Goal: Task Accomplishment & Management: Complete application form

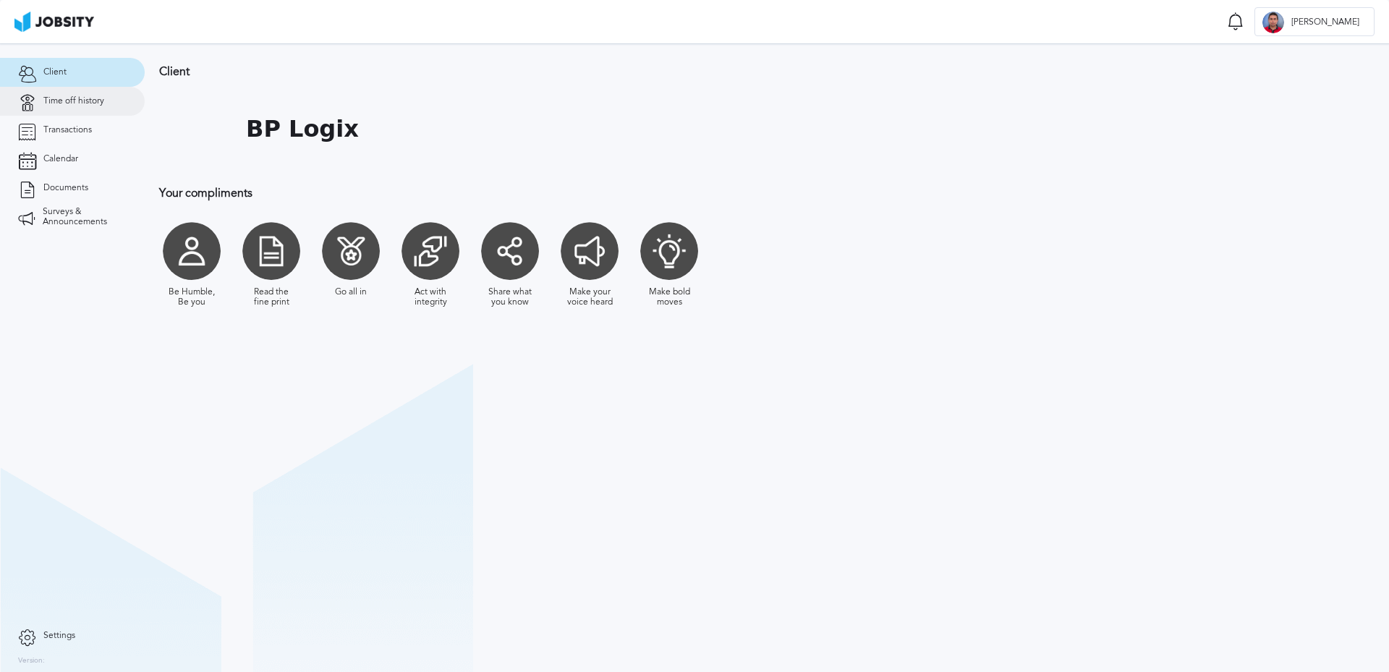
click at [45, 109] on link "Time off history" at bounding box center [72, 101] width 145 height 29
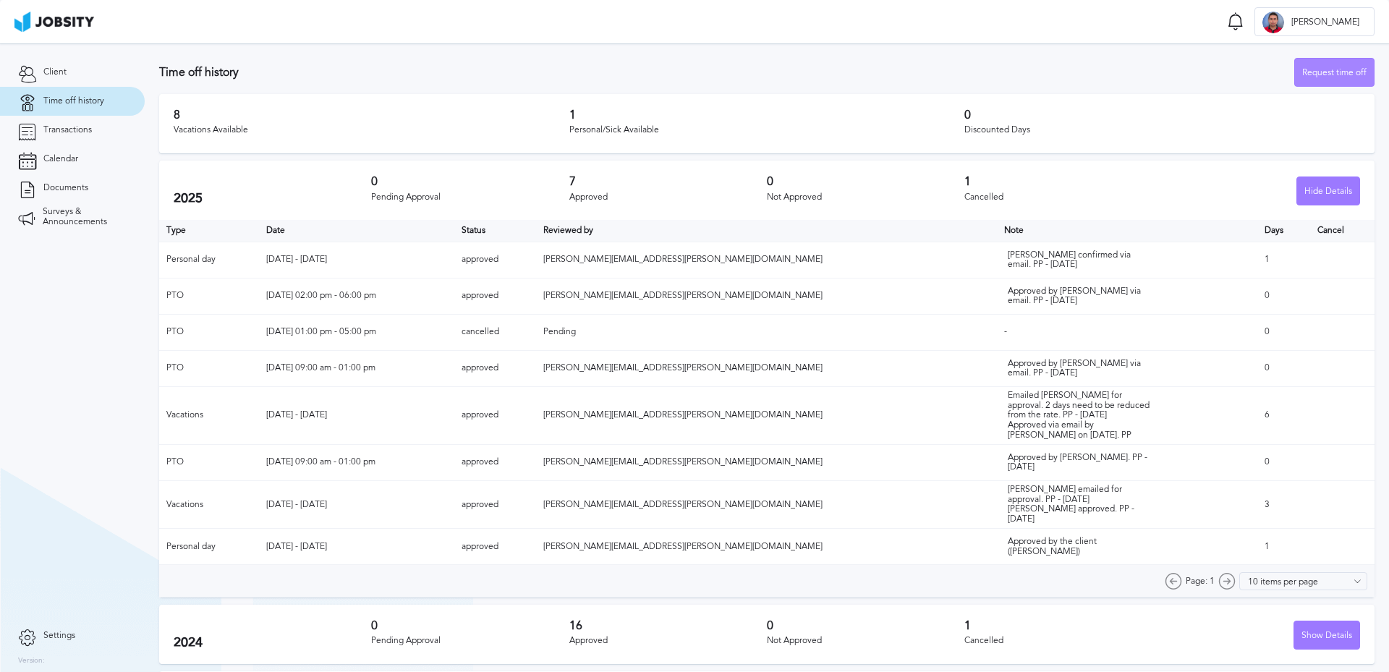
click at [1315, 73] on div "Request time off" at bounding box center [1334, 73] width 79 height 29
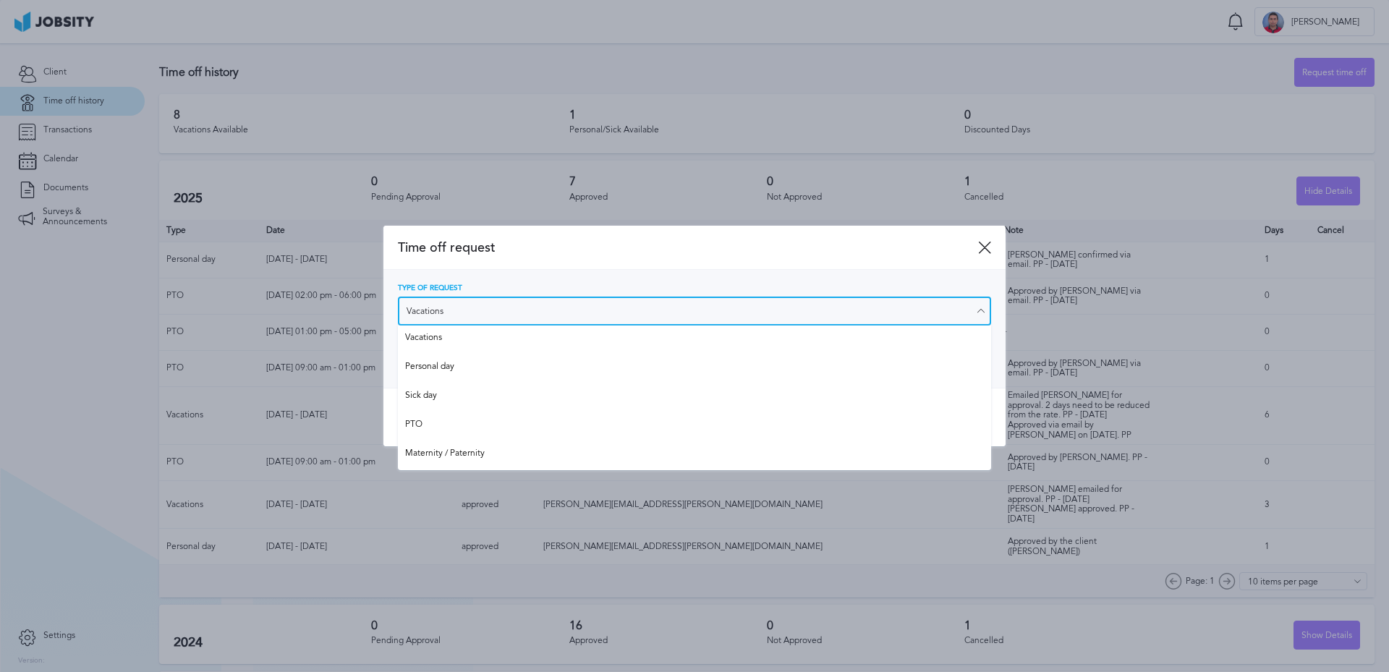
click at [447, 310] on input "Vacations" at bounding box center [694, 311] width 593 height 29
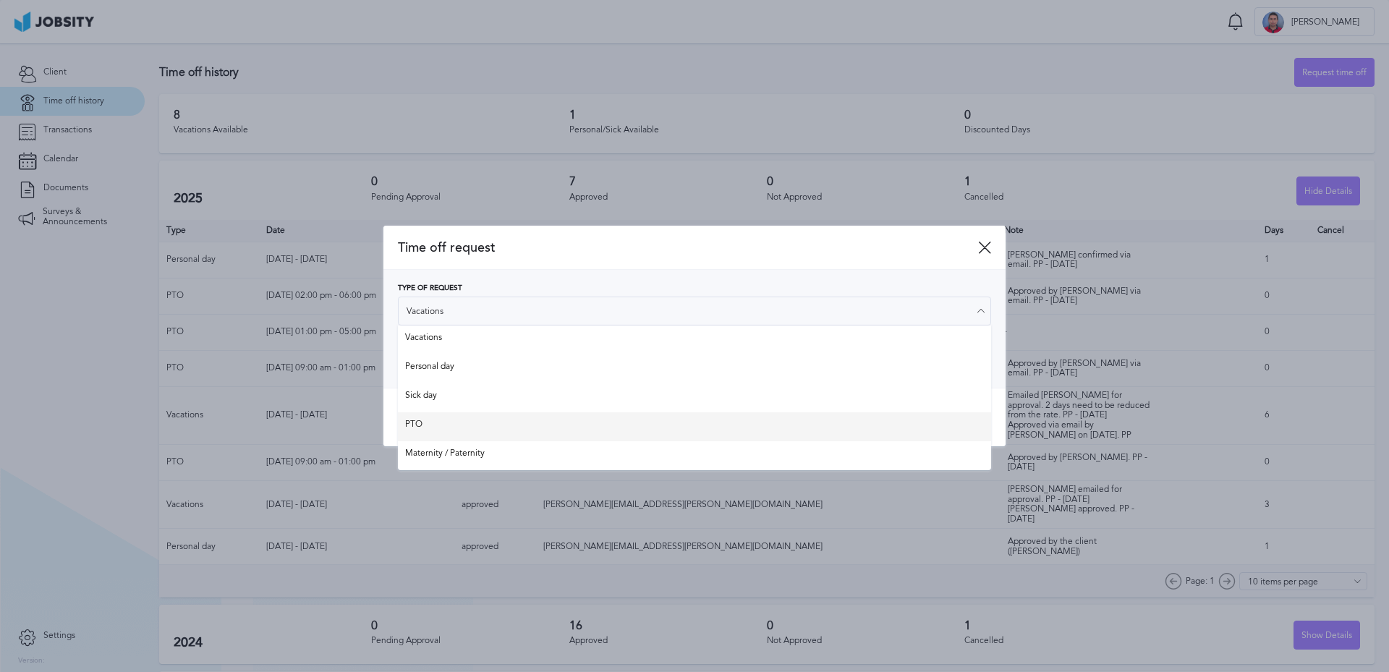
type input "PTO"
click at [443, 415] on div "Time off request Type of Request PTO Vacations Personal day Sick day PTO Matern…" at bounding box center [694, 336] width 622 height 221
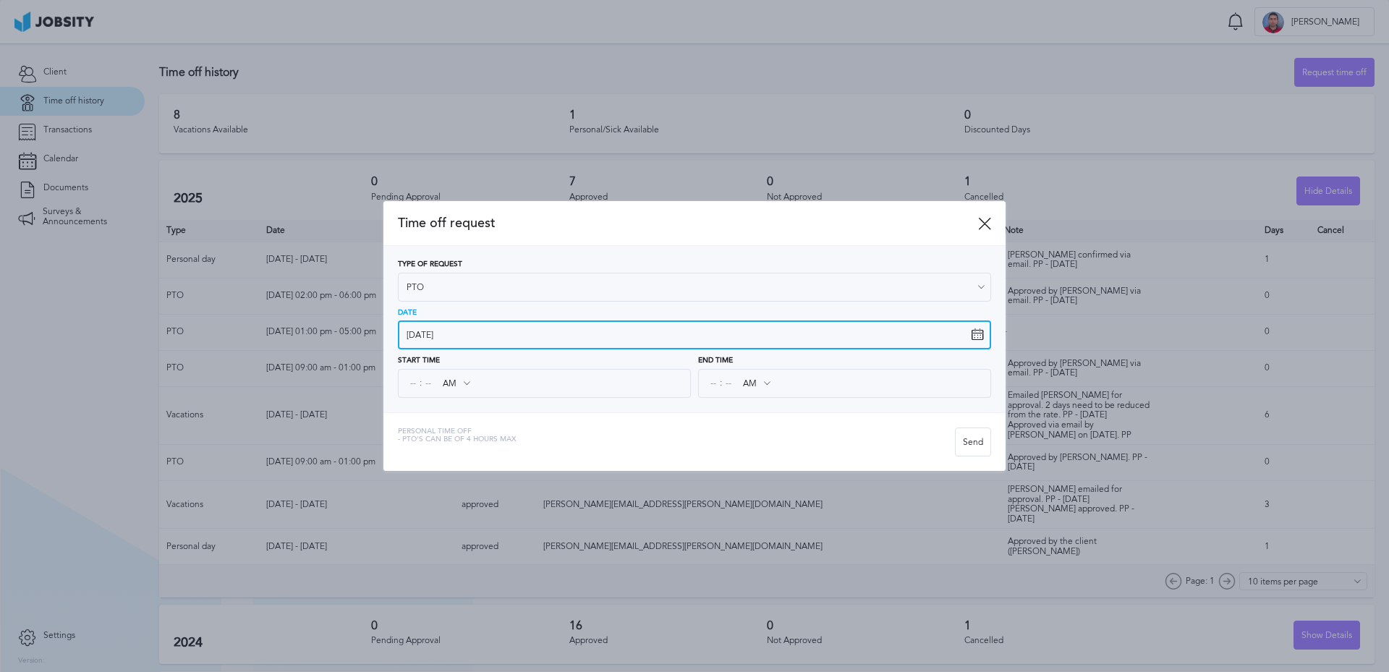
click at [454, 340] on input "[DATE]" at bounding box center [694, 335] width 593 height 29
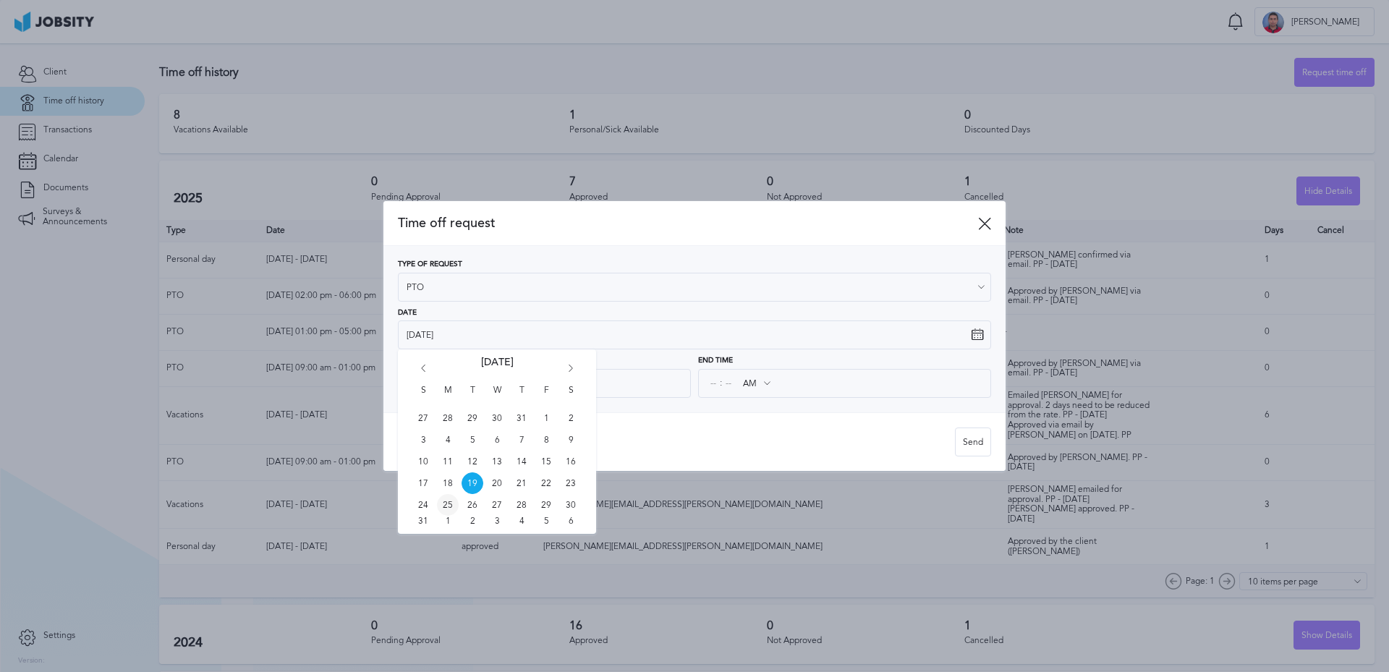
click at [445, 504] on span "25" at bounding box center [448, 505] width 22 height 22
type input "[DATE]"
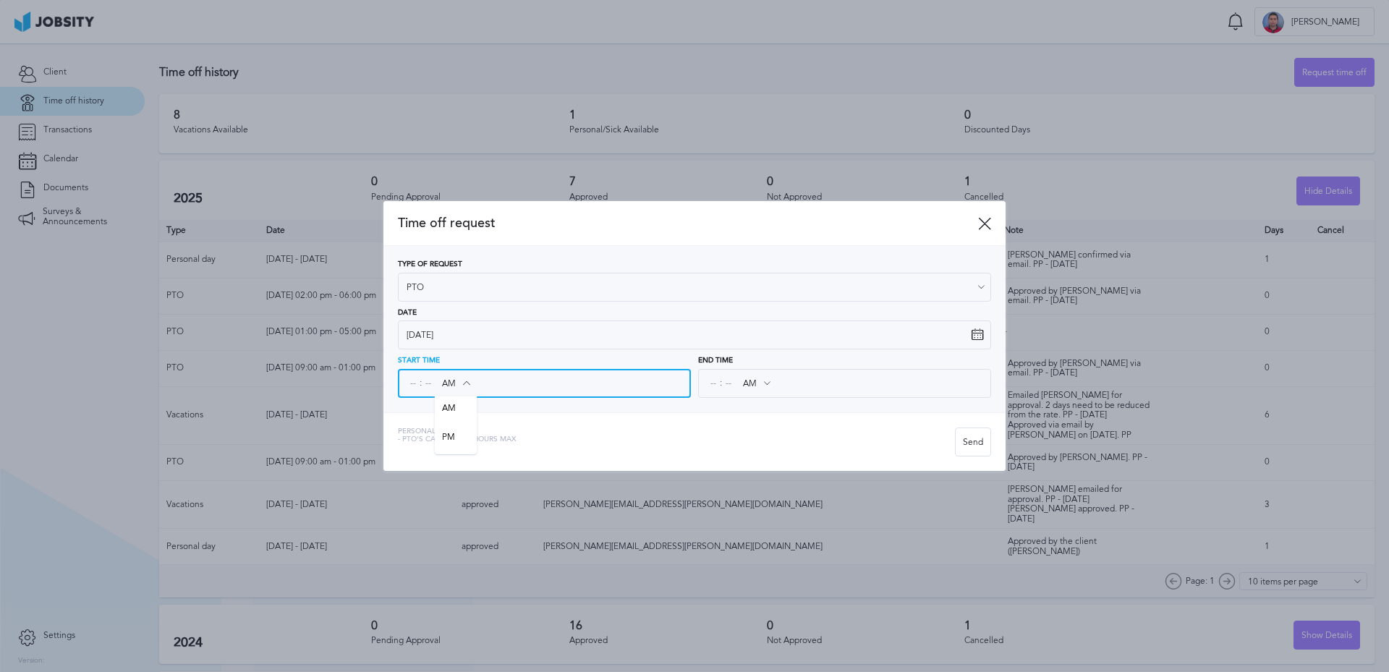
click at [451, 384] on input "AM" at bounding box center [456, 383] width 42 height 26
type input "PM"
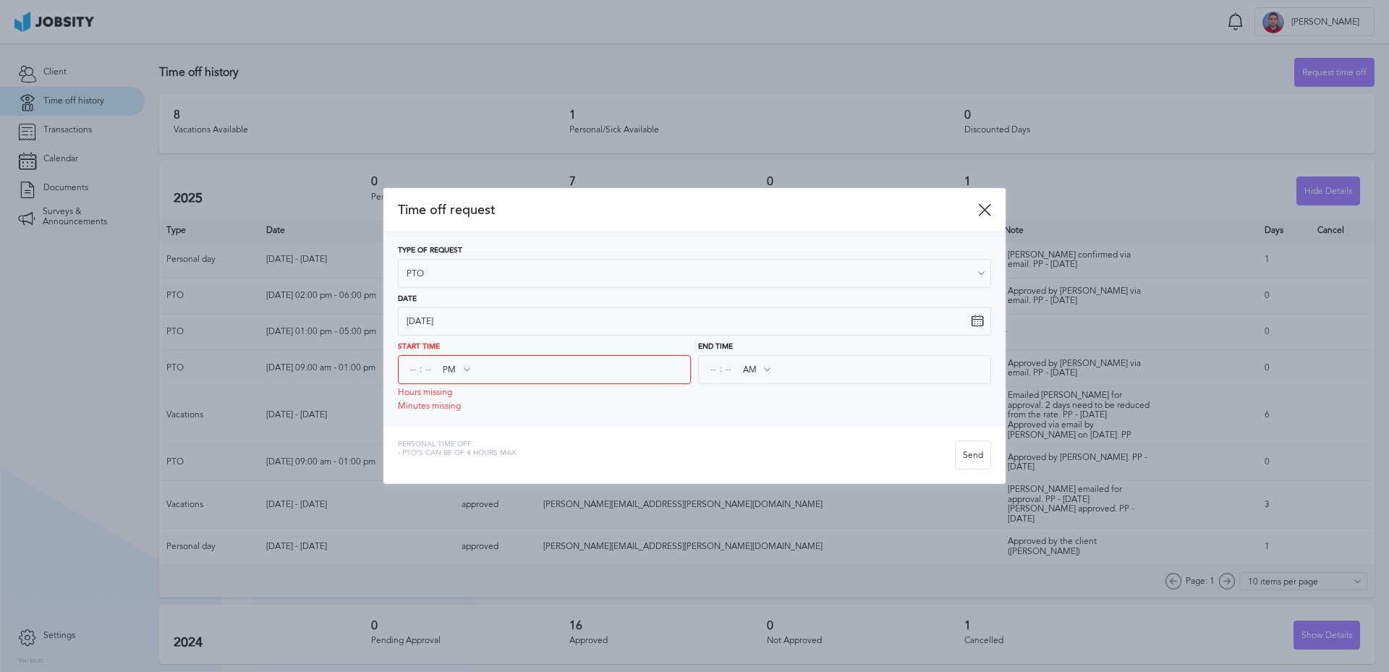
drag, startPoint x: 457, startPoint y: 440, endPoint x: 399, endPoint y: 394, distance: 74.1
click at [457, 439] on div "Time off request Type of Request PTO Vacations Personal day Sick day PTO Matern…" at bounding box center [694, 336] width 622 height 297
click at [415, 373] on input at bounding box center [413, 370] width 13 height 26
type input "10"
type input "01"
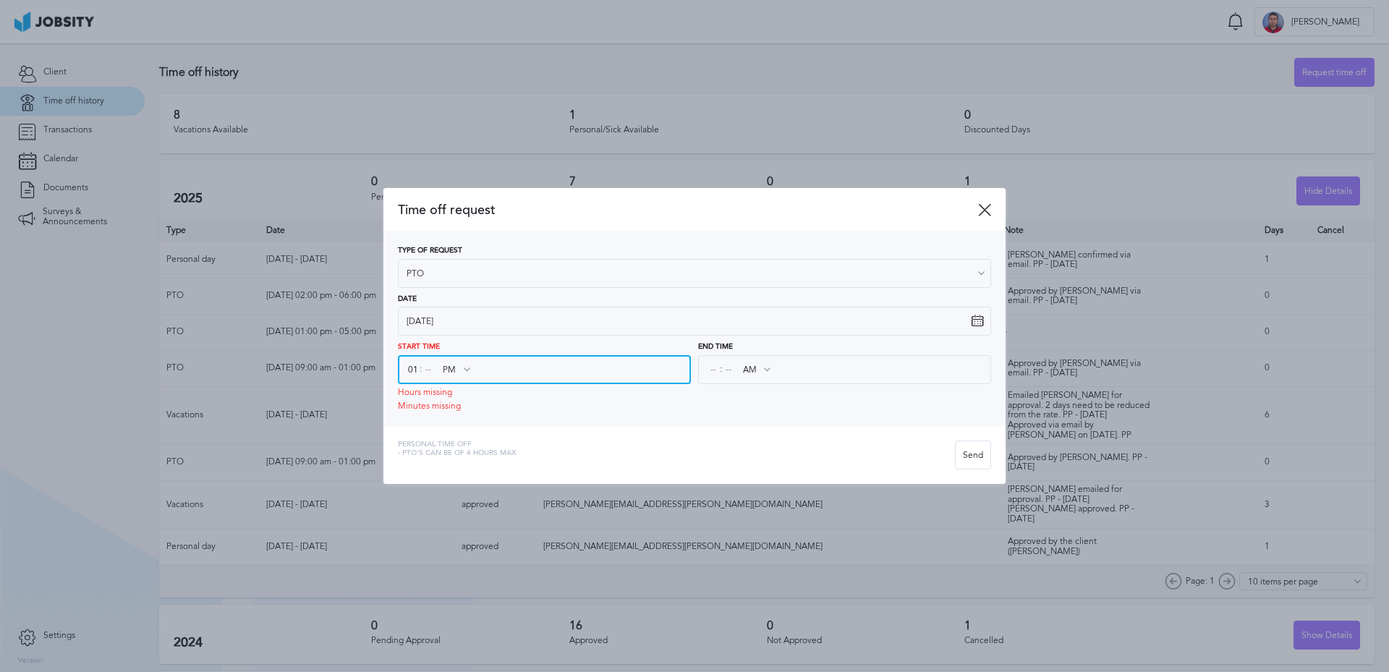
click at [425, 373] on input at bounding box center [428, 370] width 13 height 26
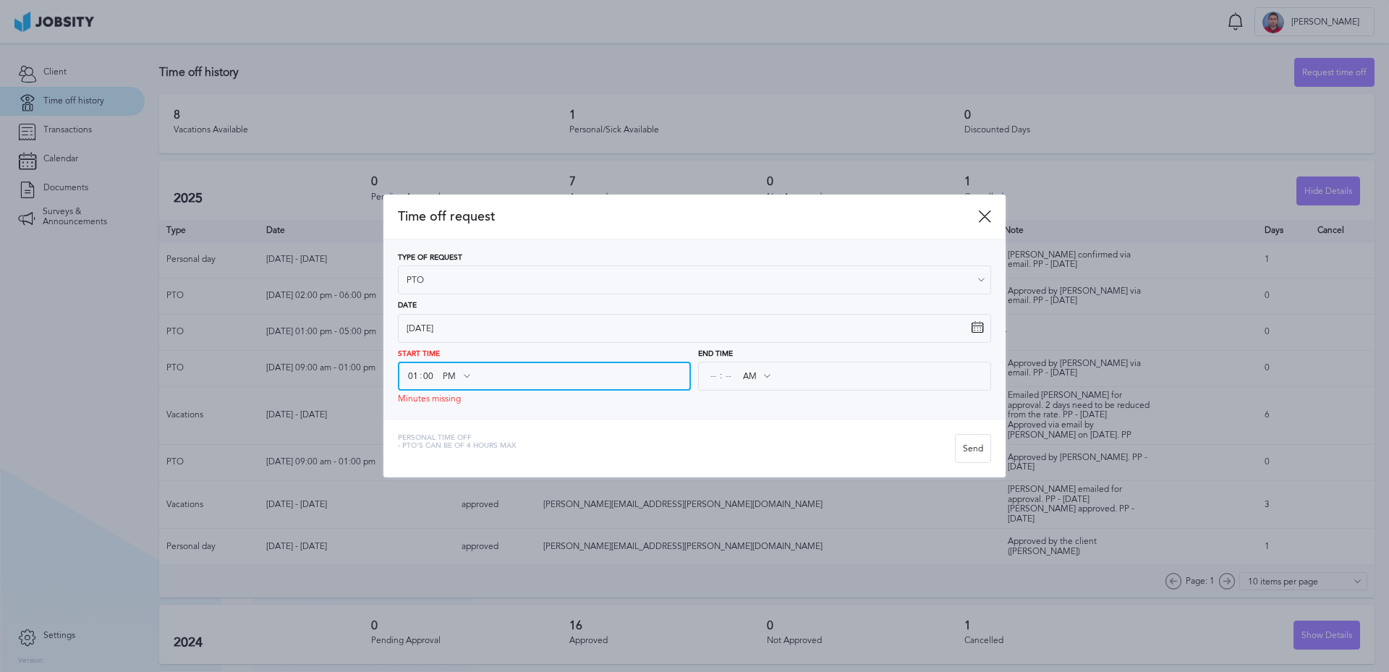
type input "00"
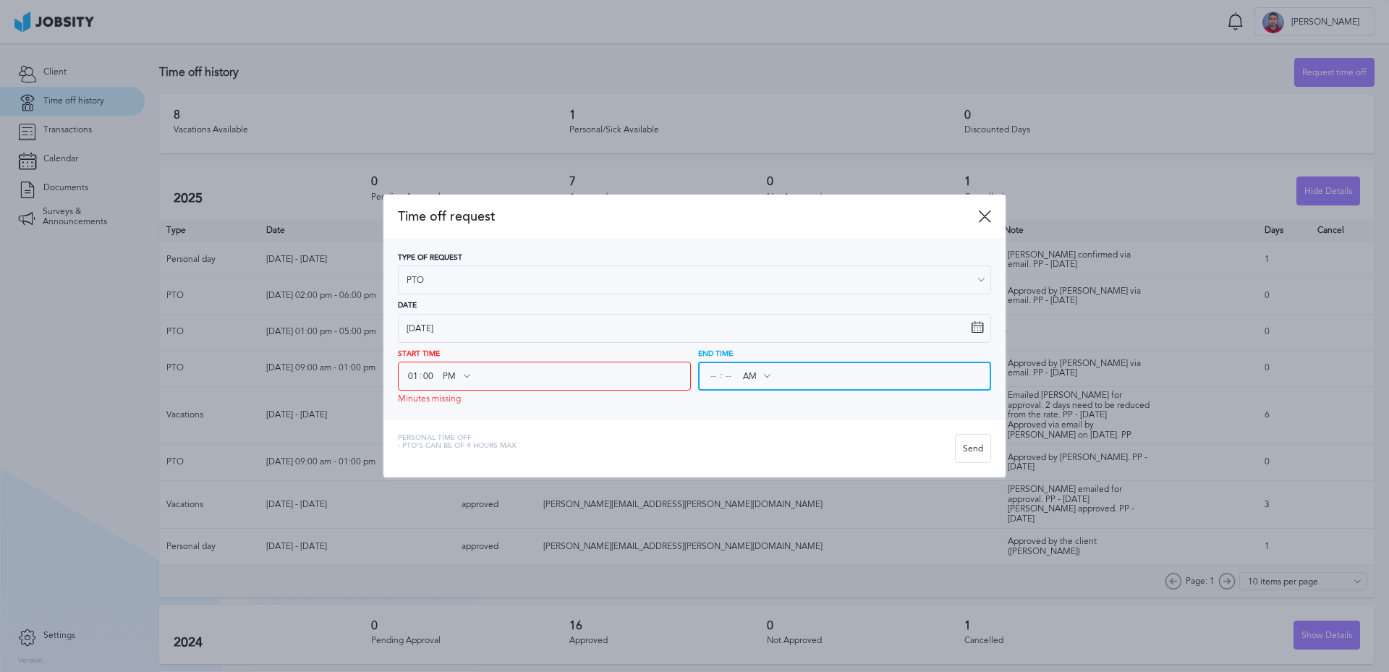
click at [713, 375] on input at bounding box center [713, 376] width 13 height 26
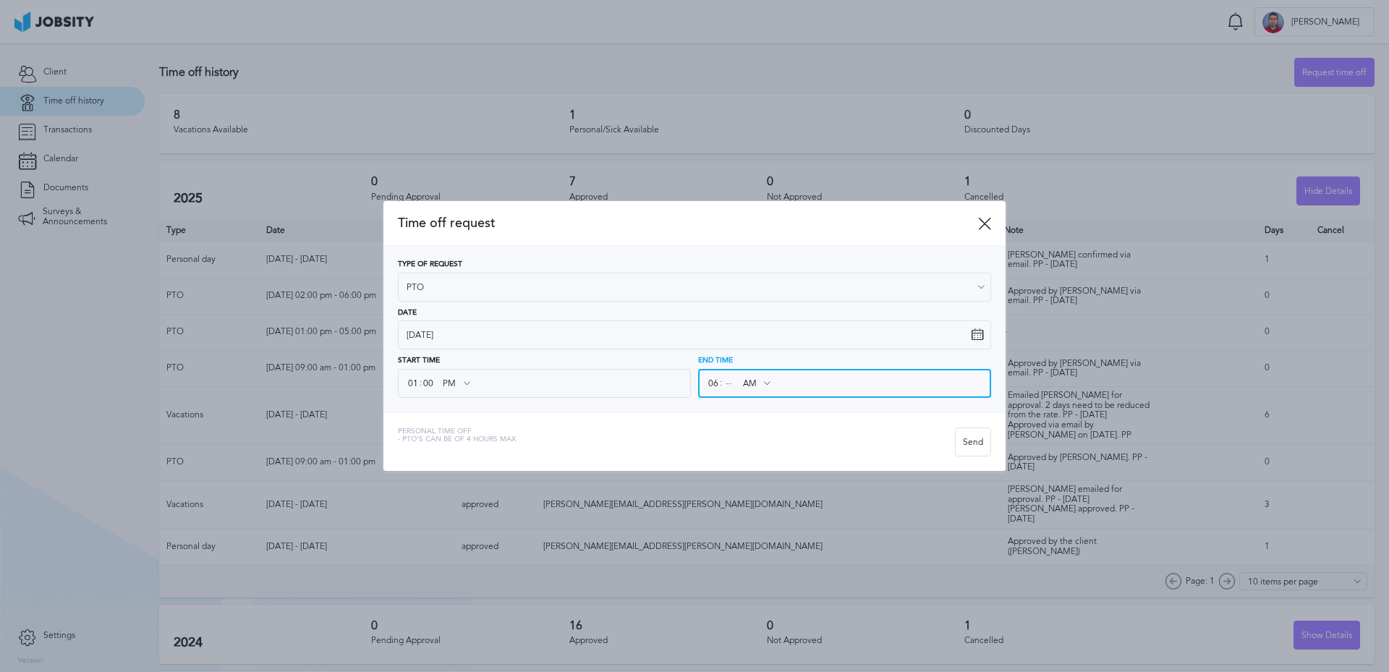
type input "06"
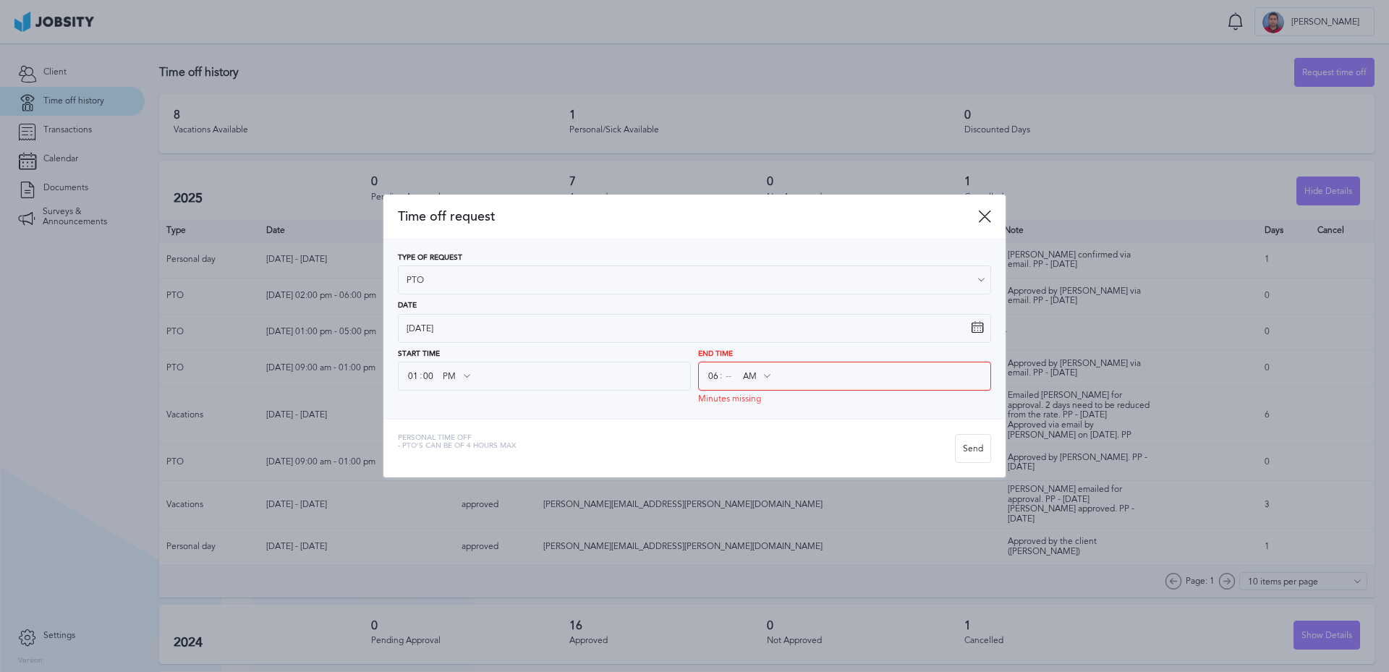
click at [770, 380] on icon at bounding box center [766, 376] width 13 height 13
click at [768, 377] on icon at bounding box center [766, 376] width 13 height 13
click at [733, 378] on input at bounding box center [728, 376] width 13 height 26
click at [773, 378] on icon at bounding box center [766, 376] width 13 height 13
click at [766, 378] on icon at bounding box center [766, 376] width 13 height 13
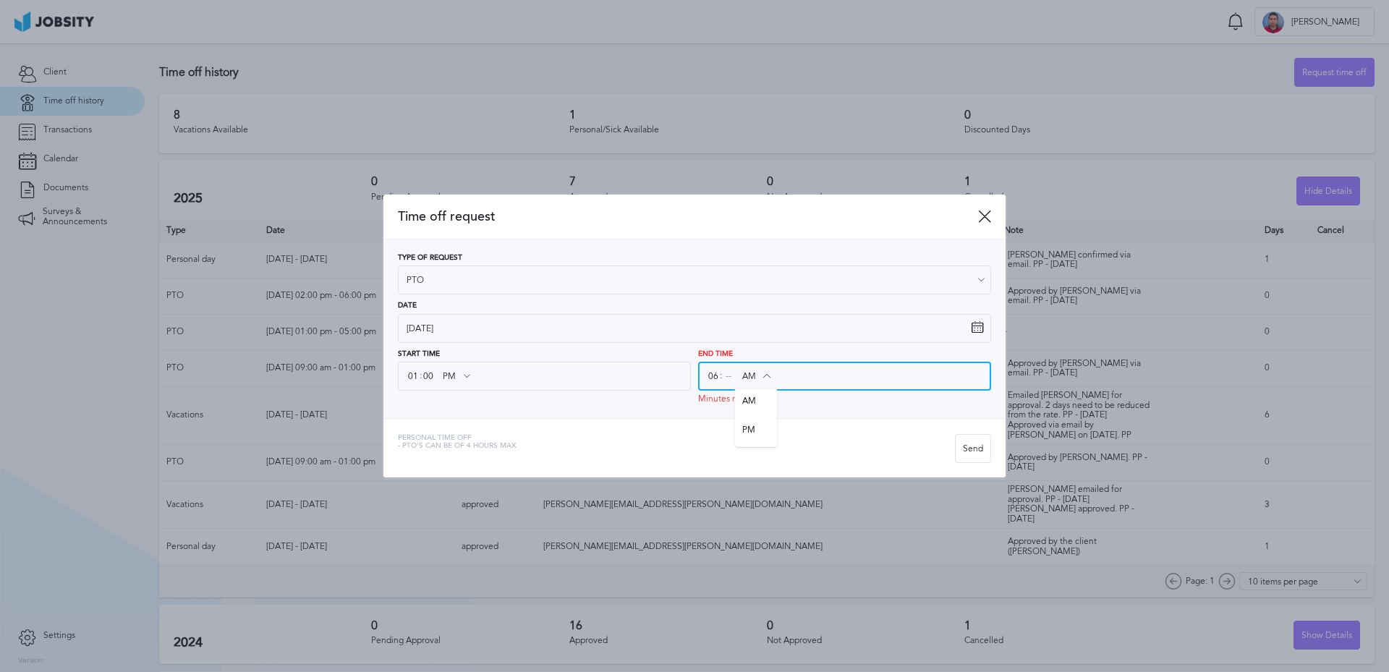
click at [740, 375] on input "AM" at bounding box center [756, 376] width 42 height 26
type input "PM"
click at [758, 431] on div "Time off request Type of Request PTO Vacations Personal day Sick day PTO Matern…" at bounding box center [694, 336] width 622 height 283
click at [729, 375] on input at bounding box center [728, 376] width 13 height 26
type input "00"
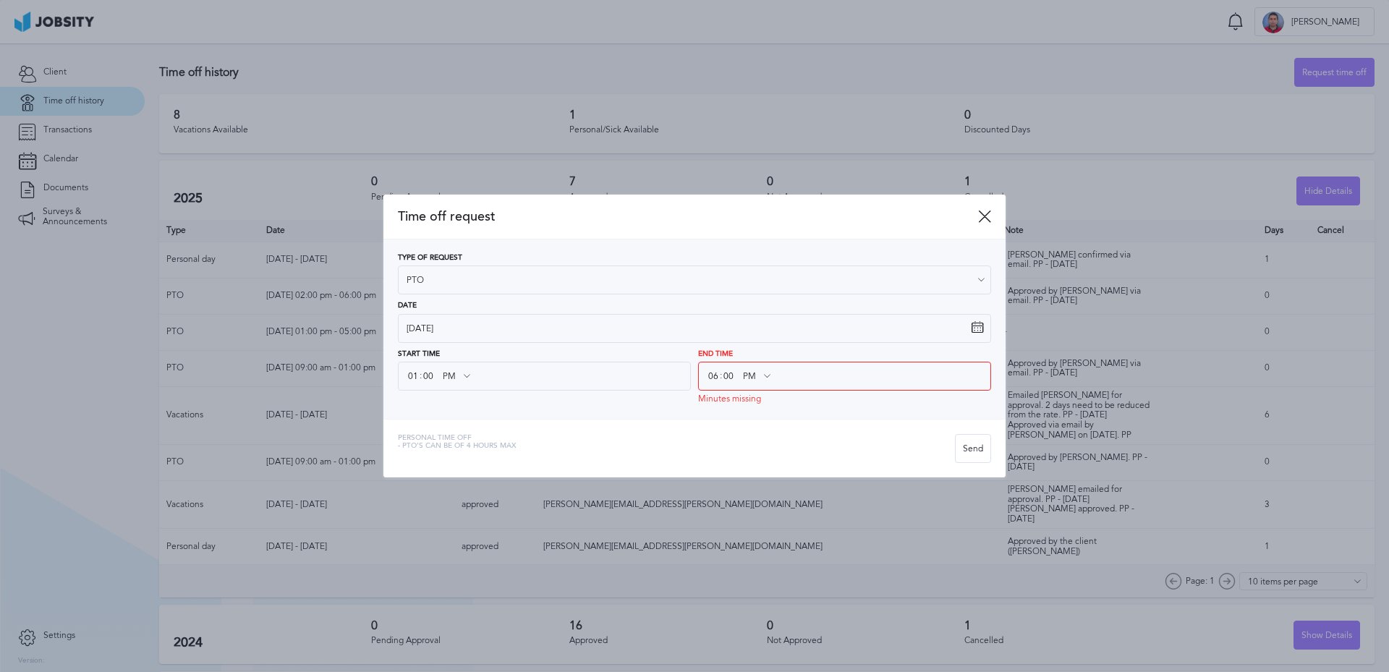
click at [464, 373] on icon at bounding box center [466, 376] width 13 height 13
click at [467, 376] on icon at bounding box center [466, 376] width 13 height 13
click at [421, 378] on span ":" at bounding box center [421, 376] width 2 height 10
drag, startPoint x: 406, startPoint y: 376, endPoint x: 449, endPoint y: 371, distance: 42.9
click at [407, 376] on div "01 : 00 PM AM PM" at bounding box center [544, 376] width 293 height 29
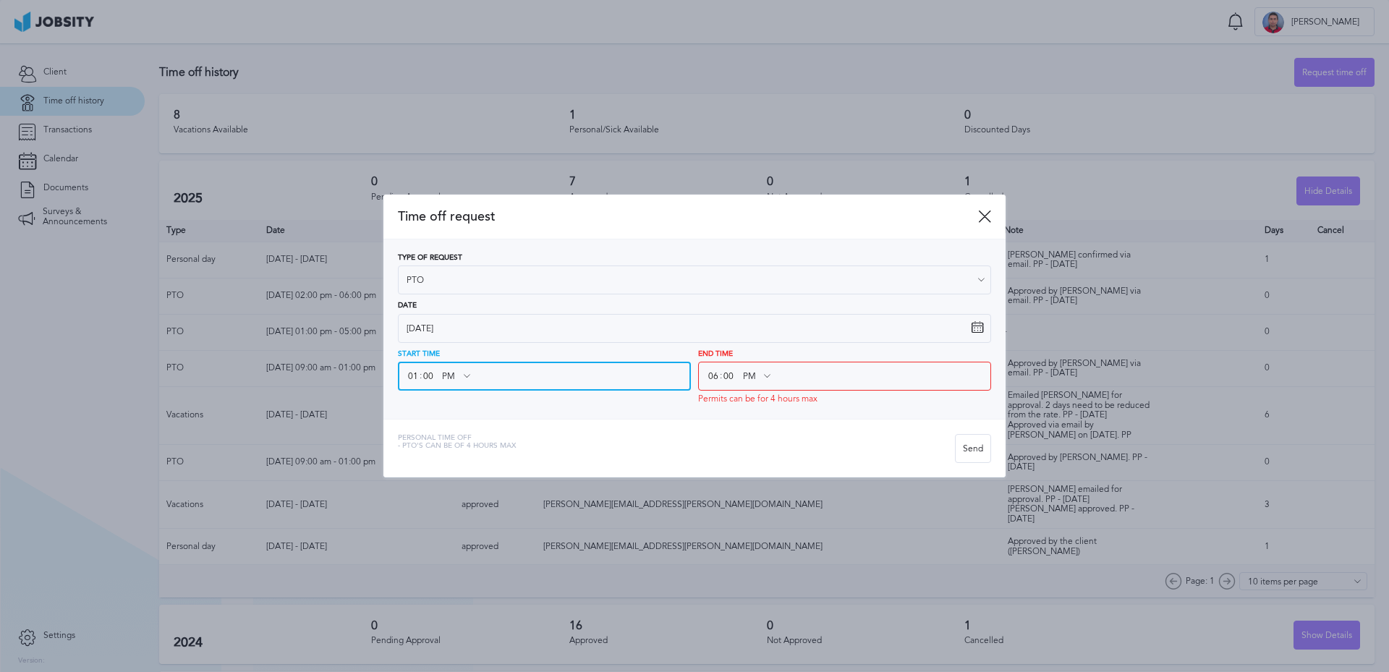
click at [454, 371] on input "PM" at bounding box center [456, 376] width 42 height 26
click at [410, 372] on input "01" at bounding box center [413, 376] width 13 height 26
drag, startPoint x: 409, startPoint y: 373, endPoint x: 419, endPoint y: 373, distance: 10.2
click at [419, 373] on input "01" at bounding box center [413, 376] width 13 height 26
type input "12"
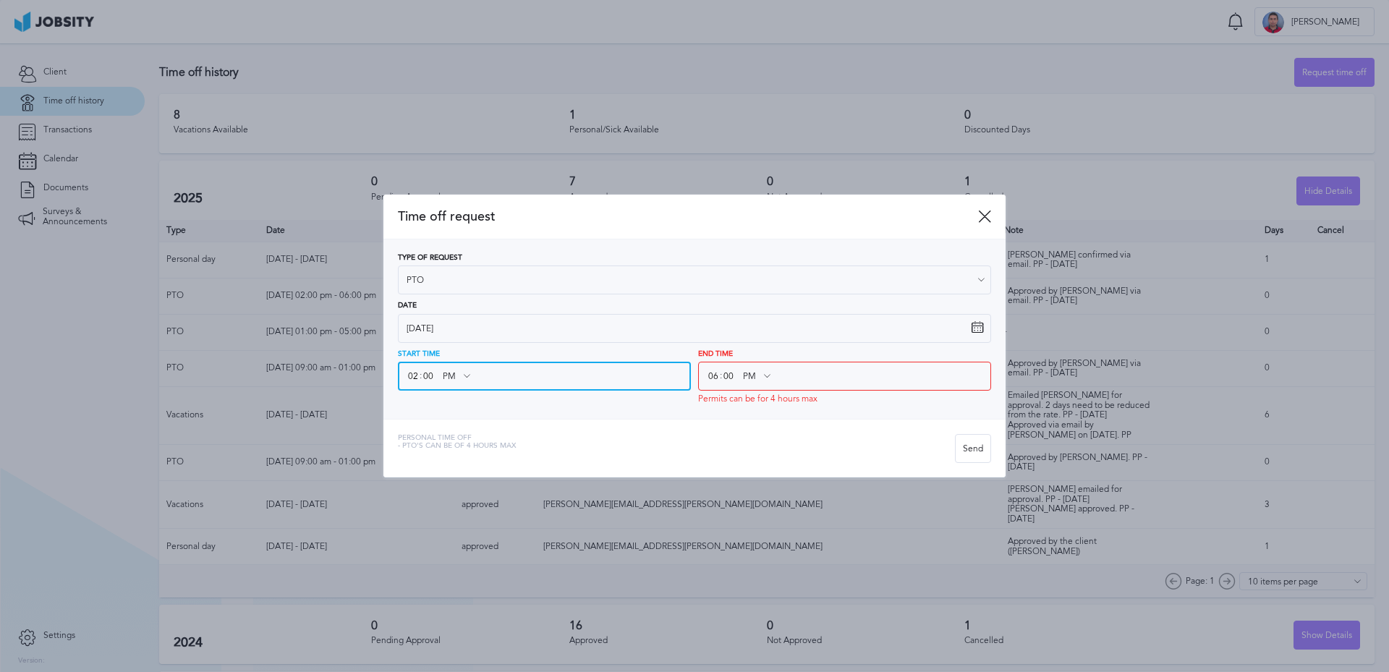
type input "02"
click at [518, 410] on div "Type of Request PTO Vacations Personal day Sick day PTO Maternity / Paternity D…" at bounding box center [694, 328] width 622 height 179
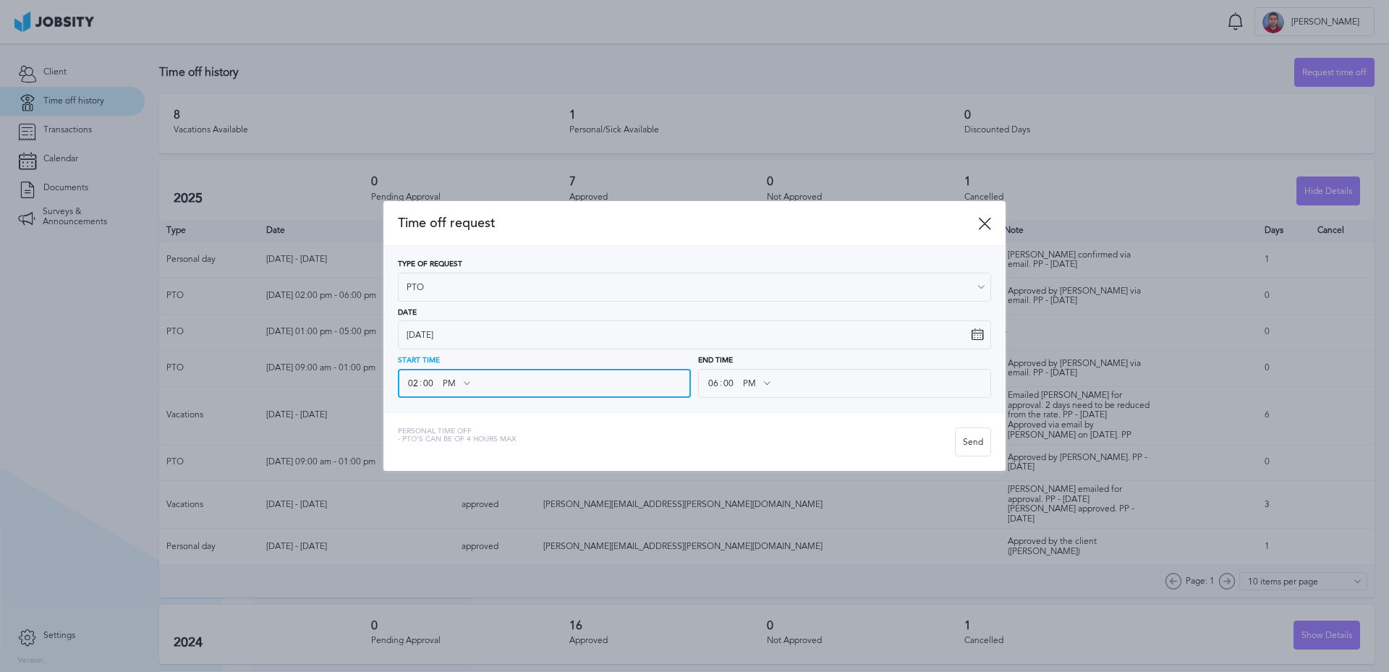
click at [431, 386] on input "00" at bounding box center [428, 383] width 13 height 26
type input "30"
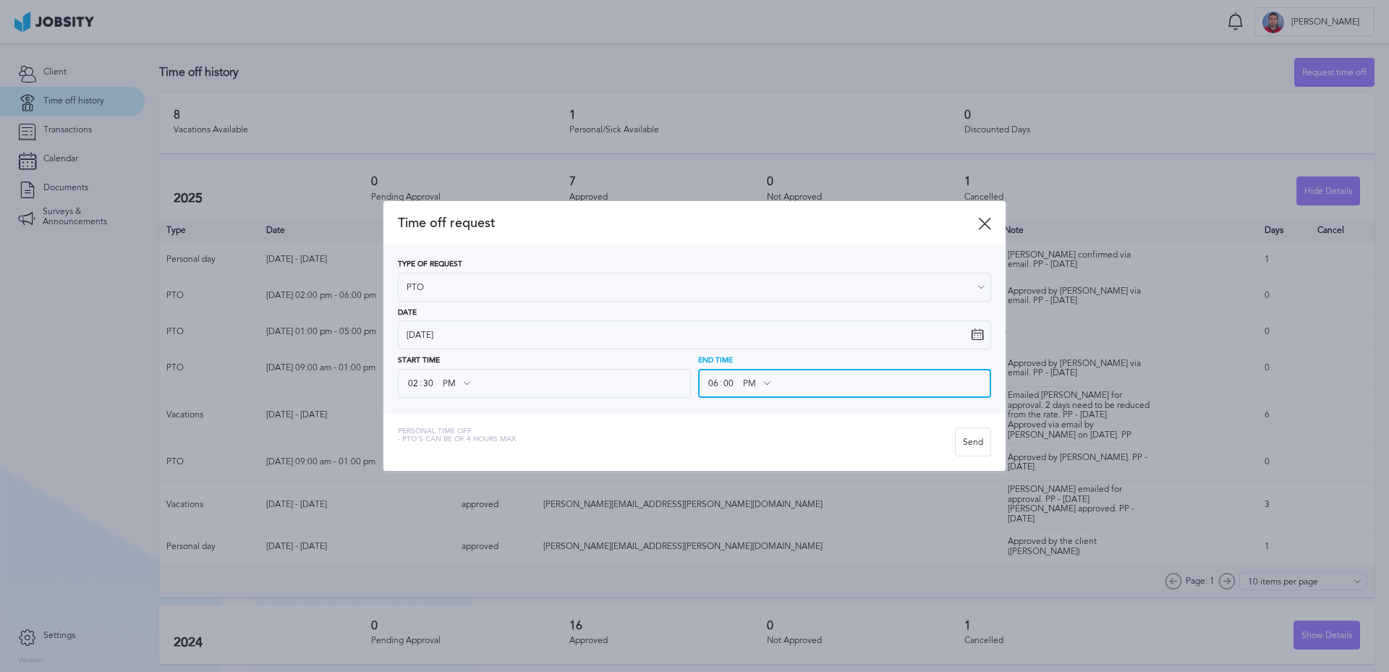
drag, startPoint x: 724, startPoint y: 382, endPoint x: 733, endPoint y: 382, distance: 8.7
click at [733, 382] on input "00" at bounding box center [728, 383] width 13 height 26
type input "30"
click at [730, 428] on div "Personal Time Off - PTO's can be of 4 hours max" at bounding box center [676, 442] width 557 height 29
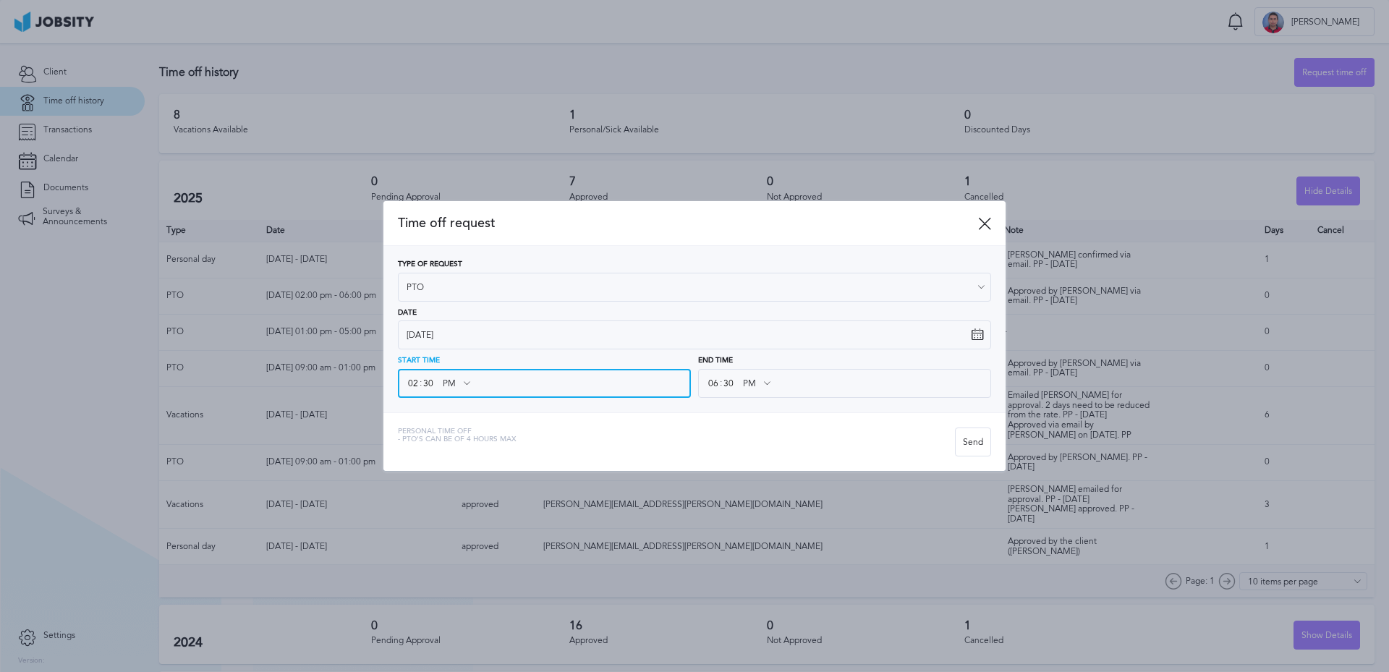
click at [430, 385] on input "30" at bounding box center [428, 383] width 13 height 26
drag, startPoint x: 425, startPoint y: 385, endPoint x: 432, endPoint y: 386, distance: 7.3
click at [432, 386] on input "30" at bounding box center [428, 383] width 13 height 26
type input "00"
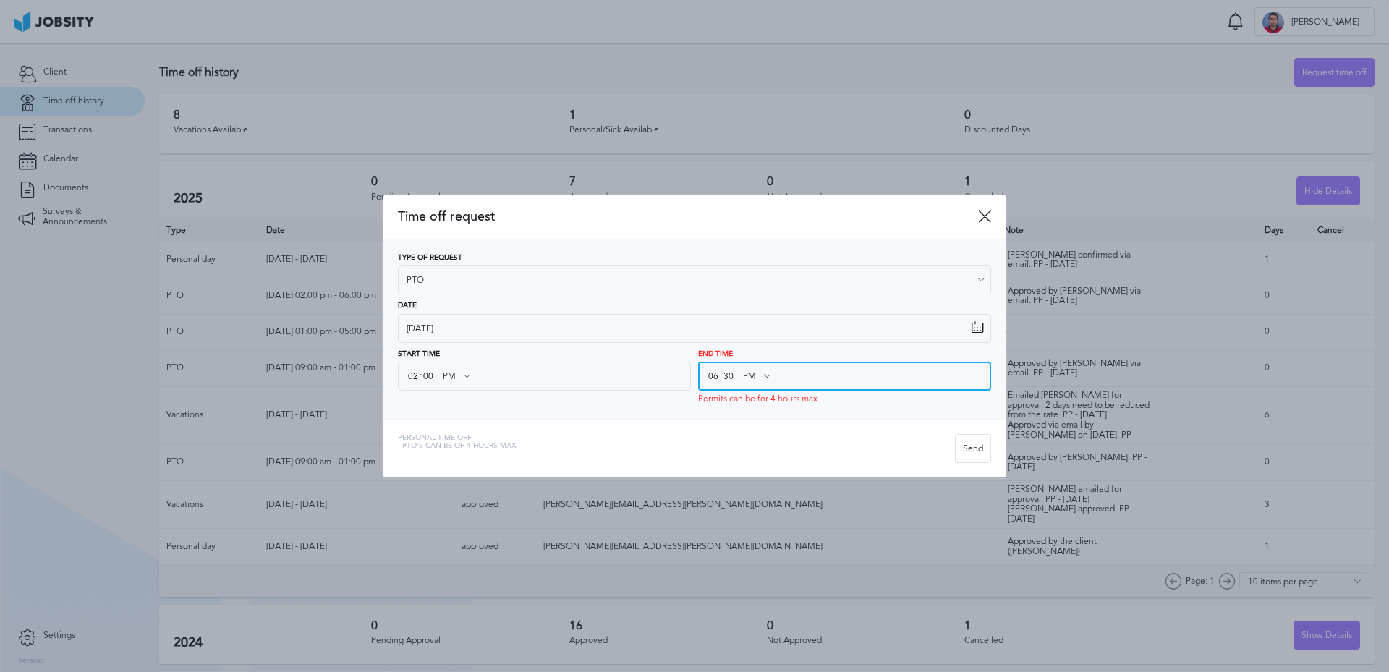
drag, startPoint x: 724, startPoint y: 384, endPoint x: 733, endPoint y: 384, distance: 8.7
click at [733, 384] on input "30" at bounding box center [728, 376] width 13 height 26
type input "00"
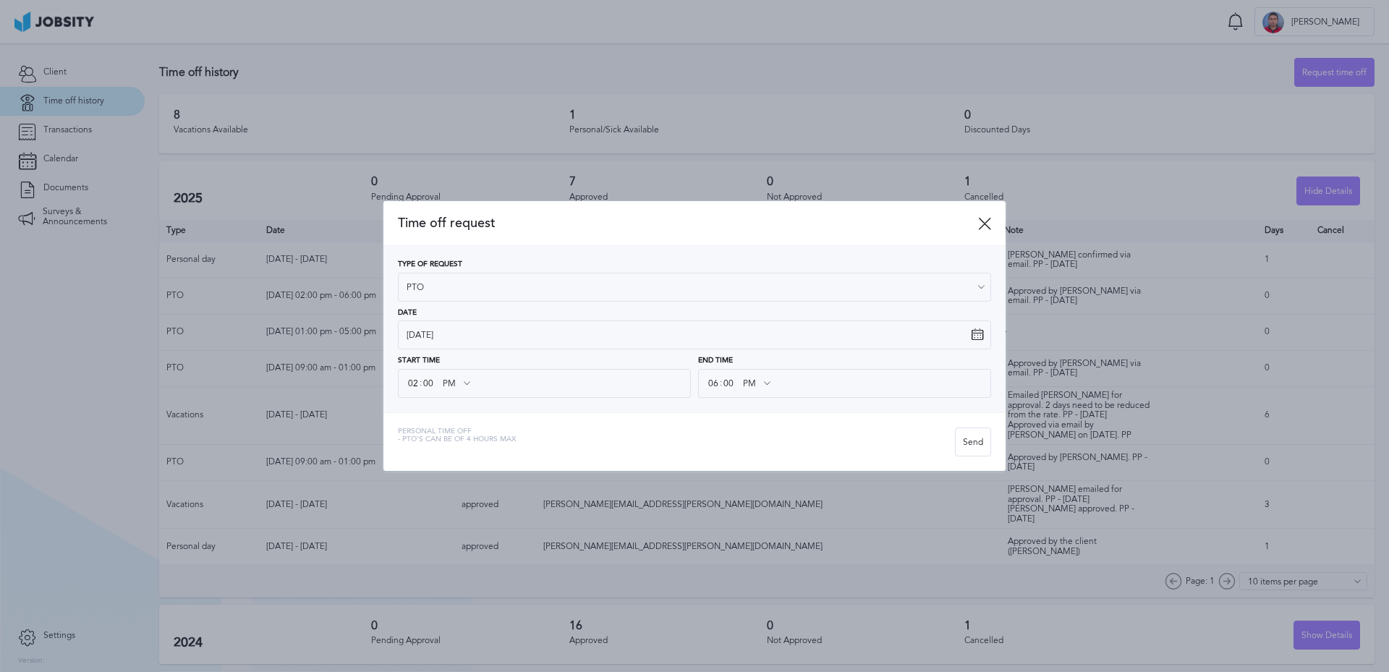
click at [767, 425] on div "Personal Time Off - PTO's can be of 4 hours [PERSON_NAME]" at bounding box center [694, 441] width 622 height 59
click at [984, 445] on div "Send" at bounding box center [973, 442] width 35 height 29
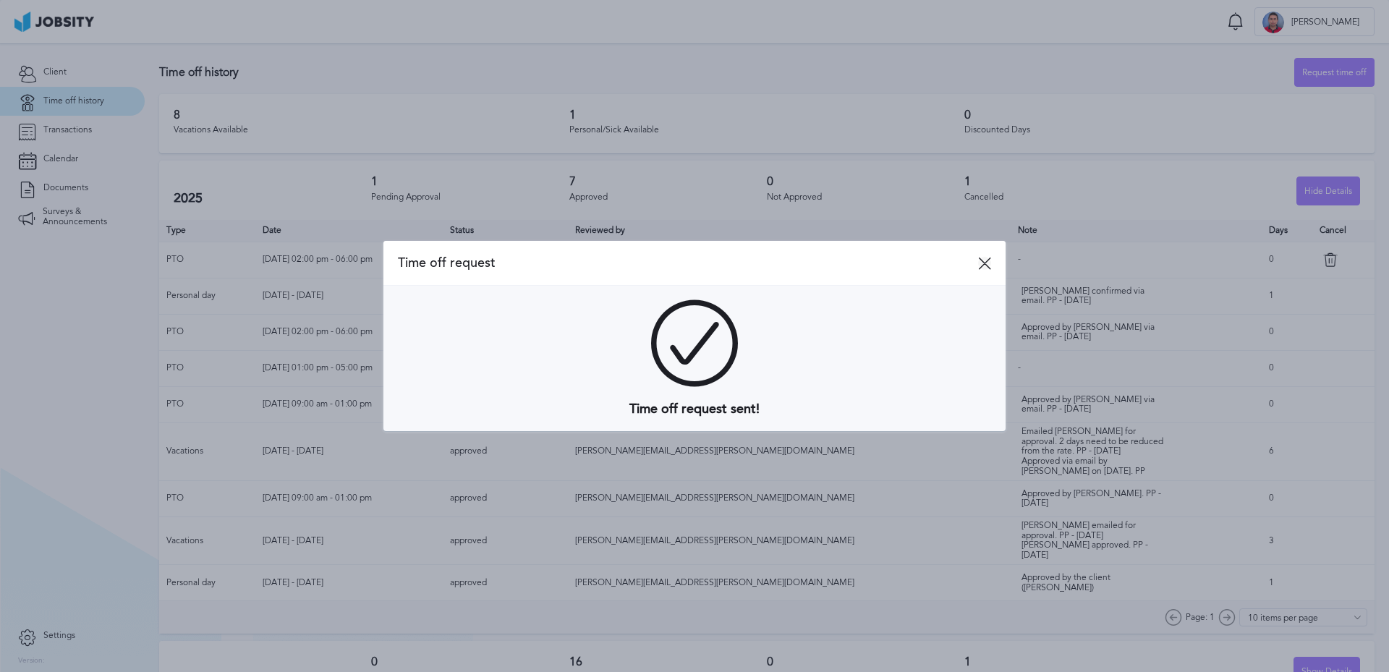
click at [984, 265] on icon at bounding box center [984, 263] width 13 height 13
